Goal: Task Accomplishment & Management: Manage account settings

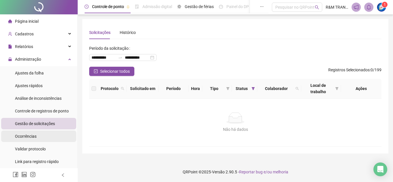
click at [31, 135] on span "Ocorrências" at bounding box center [26, 136] width 22 height 5
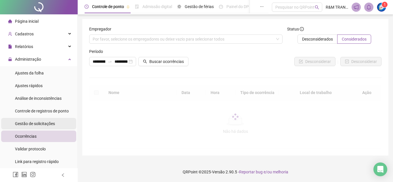
click at [31, 122] on span "Gestão de solicitações" at bounding box center [35, 123] width 40 height 5
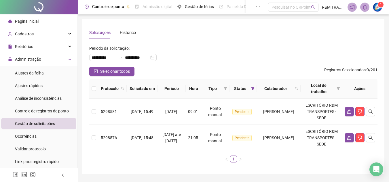
drag, startPoint x: 105, startPoint y: 72, endPoint x: 167, endPoint y: 74, distance: 62.2
click at [105, 72] on span "Selecionar todos" at bounding box center [115, 71] width 30 height 6
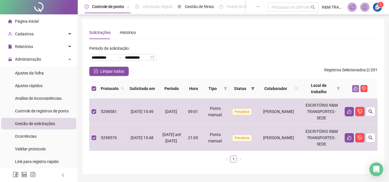
click at [357, 88] on icon "like" at bounding box center [356, 89] width 4 height 4
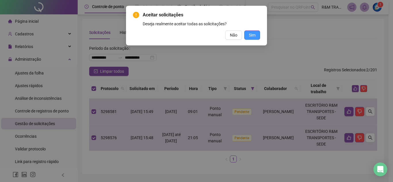
click at [252, 35] on span "Sim" at bounding box center [252, 35] width 7 height 6
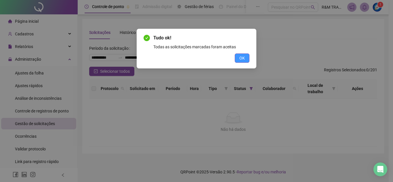
click at [243, 60] on span "OK" at bounding box center [241, 58] width 5 height 6
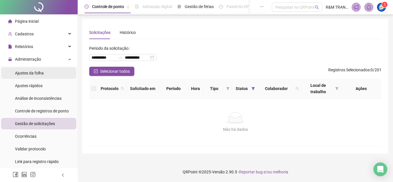
click at [44, 73] on li "Ajustes da folha" at bounding box center [38, 73] width 75 height 12
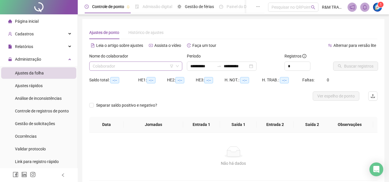
click at [121, 66] on input "search" at bounding box center [133, 66] width 81 height 9
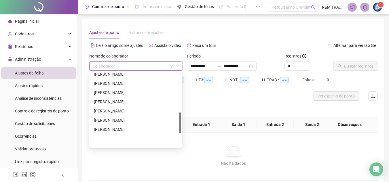
scroll to position [174, 0]
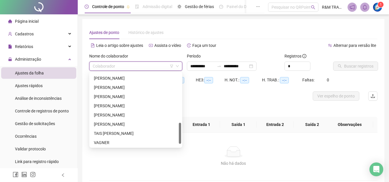
drag, startPoint x: 180, startPoint y: 80, endPoint x: 177, endPoint y: 129, distance: 48.5
click at [180, 128] on div at bounding box center [180, 133] width 2 height 21
click at [128, 125] on div "[PERSON_NAME]" at bounding box center [136, 124] width 84 height 6
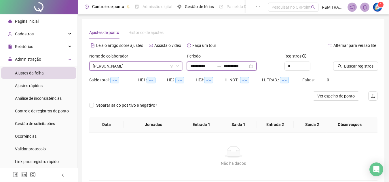
click at [241, 69] on input "**********" at bounding box center [236, 66] width 24 height 6
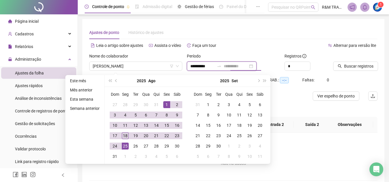
type input "**********"
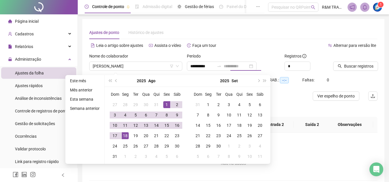
click at [124, 136] on div "18" at bounding box center [125, 135] width 7 height 7
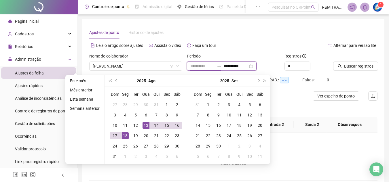
type input "**********"
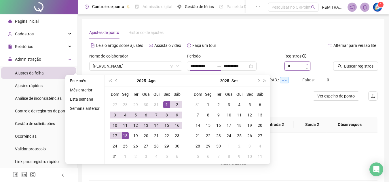
click at [306, 64] on span "Increase Value" at bounding box center [307, 64] width 6 height 5
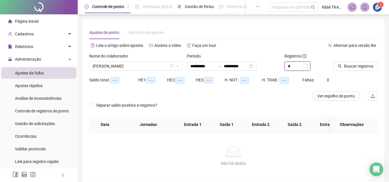
type input "*"
click at [306, 64] on span "Increase Value" at bounding box center [307, 64] width 6 height 5
click at [343, 65] on button "Buscar registros" at bounding box center [355, 66] width 45 height 9
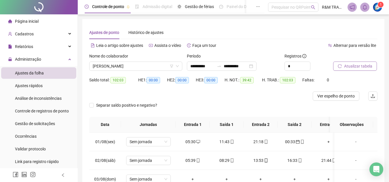
click at [349, 66] on span "Atualizar tabela" at bounding box center [358, 66] width 28 height 6
click at [337, 97] on span "Ver espelho de ponto" at bounding box center [335, 96] width 37 height 6
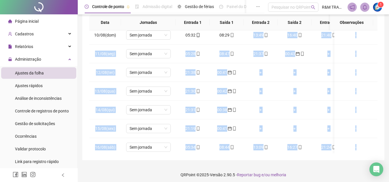
scroll to position [218, 0]
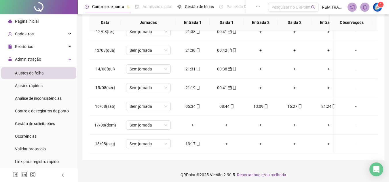
drag, startPoint x: 249, startPoint y: 153, endPoint x: 266, endPoint y: 150, distance: 17.0
click at [264, 151] on div "**********" at bounding box center [233, 38] width 302 height 243
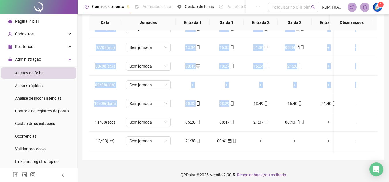
scroll to position [91, 0]
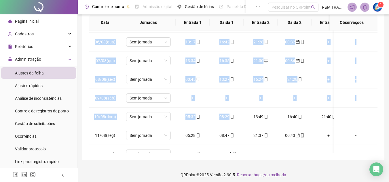
click at [388, 70] on div "**********" at bounding box center [233, 41] width 311 height 287
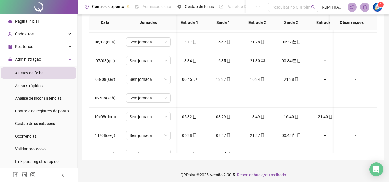
scroll to position [0, 0]
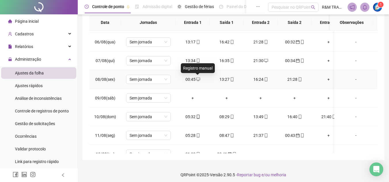
click at [198, 80] on icon "desktop" at bounding box center [198, 79] width 4 height 4
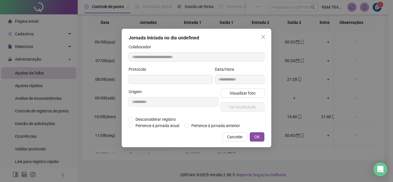
type input "**********"
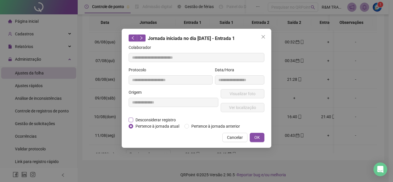
click at [136, 121] on span "Desconsiderar registro" at bounding box center [155, 120] width 45 height 6
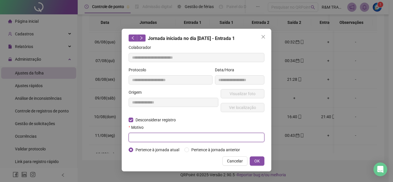
click at [143, 136] on input "text" at bounding box center [197, 137] width 136 height 9
type input "*********"
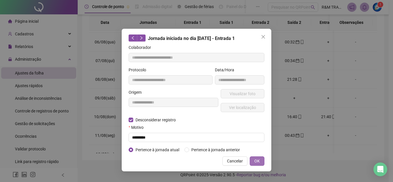
click at [253, 162] on button "OK" at bounding box center [257, 161] width 15 height 9
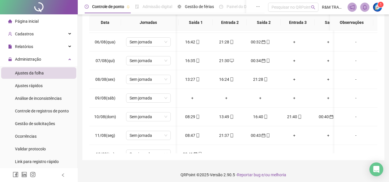
scroll to position [0, 34]
click at [295, 80] on div "+" at bounding box center [294, 79] width 25 height 6
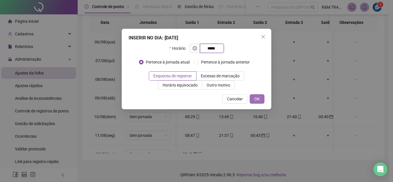
type input "*****"
click at [258, 100] on span "OK" at bounding box center [256, 99] width 5 height 6
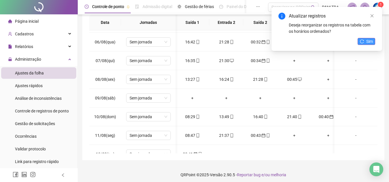
click at [368, 40] on span "Sim" at bounding box center [369, 41] width 7 height 6
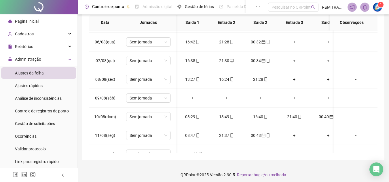
scroll to position [44, 0]
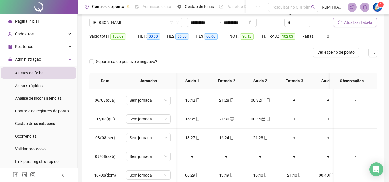
click at [354, 25] on span "Atualizar tabela" at bounding box center [358, 22] width 28 height 6
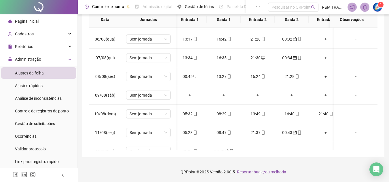
scroll to position [0, 0]
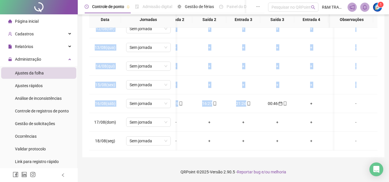
drag, startPoint x: 248, startPoint y: 145, endPoint x: 212, endPoint y: 146, distance: 36.0
click at [212, 147] on div "01/08(sex) Sem jornada 05:30 11:43 21:18 00:33 + + + + - 02/08(sáb) Sem jornada…" at bounding box center [233, 89] width 288 height 123
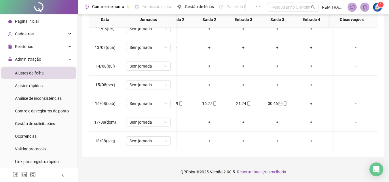
drag, startPoint x: 380, startPoint y: 84, endPoint x: 372, endPoint y: 102, distance: 19.8
click at [378, 86] on div "**********" at bounding box center [233, 35] width 302 height 243
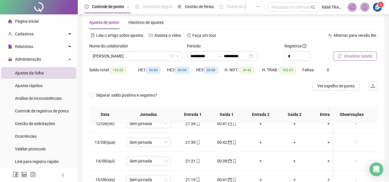
click at [348, 55] on span "Atualizar tabela" at bounding box center [358, 56] width 28 height 6
